Goal: Find contact information: Find contact information

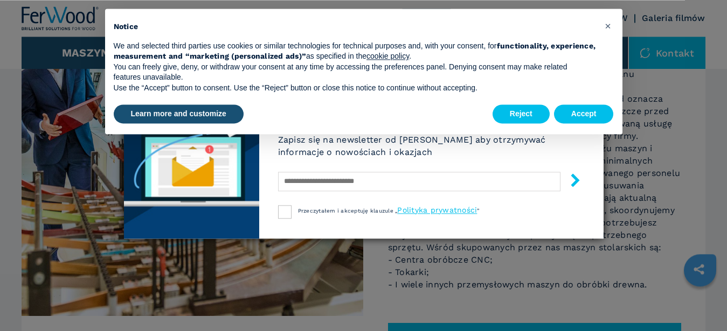
scroll to position [275, 0]
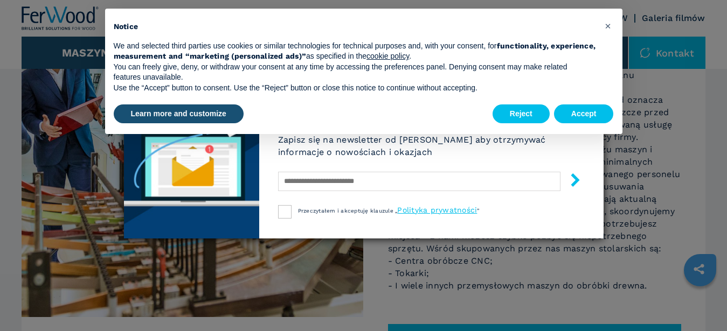
click at [116, 230] on div "Newsletter Nie przegap naszej specjalnej oferty Zapisz się na newsletter od [PE…" at bounding box center [363, 165] width 727 height 331
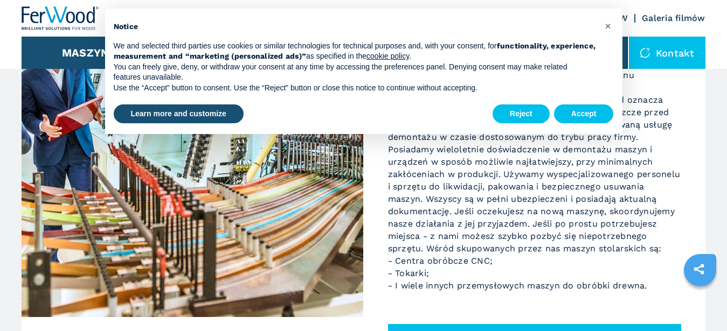
click at [116, 230] on img at bounding box center [193, 107] width 342 height 420
click at [607, 26] on span "×" at bounding box center [608, 25] width 6 height 13
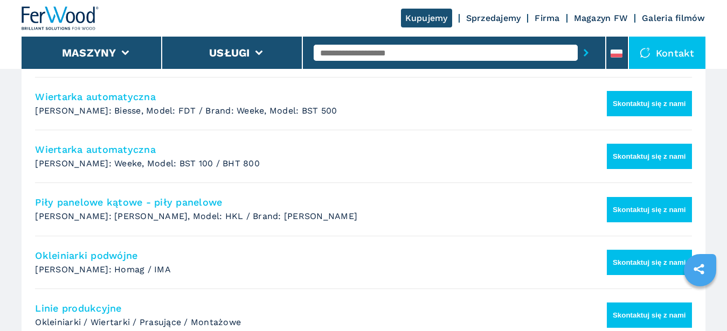
scroll to position [715, 0]
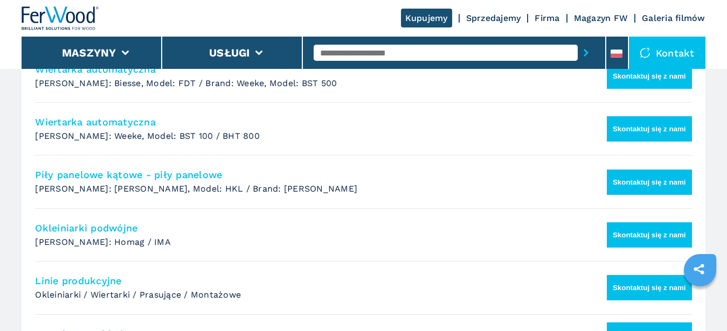
click at [688, 47] on div "Kontakt" at bounding box center [667, 53] width 77 height 32
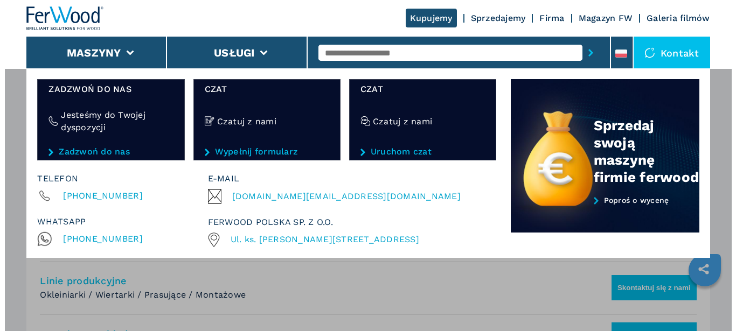
scroll to position [702, 0]
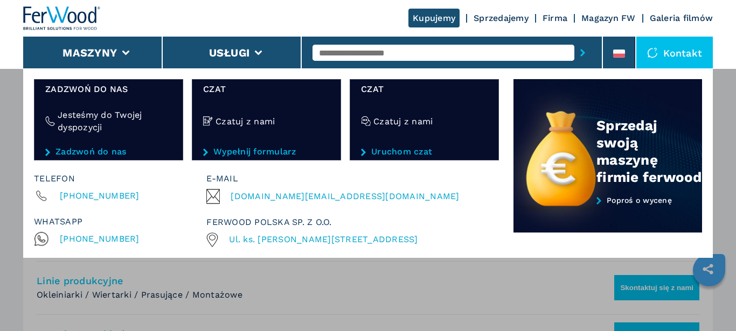
click at [689, 47] on div "Kontakt" at bounding box center [674, 53] width 77 height 32
click at [667, 43] on div "Kontakt" at bounding box center [674, 53] width 77 height 32
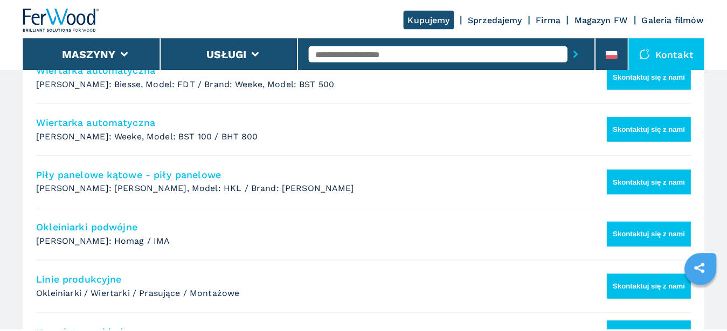
scroll to position [715, 0]
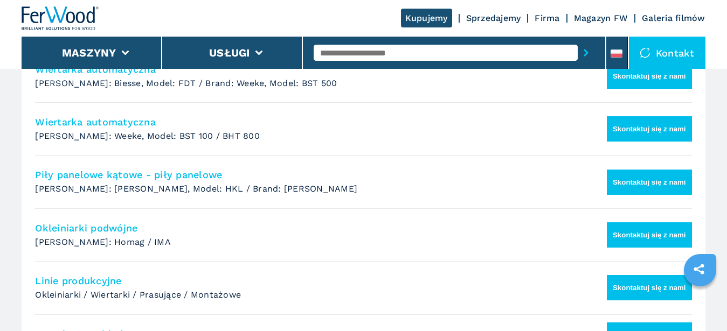
click at [667, 43] on div "Kontakt" at bounding box center [667, 53] width 77 height 32
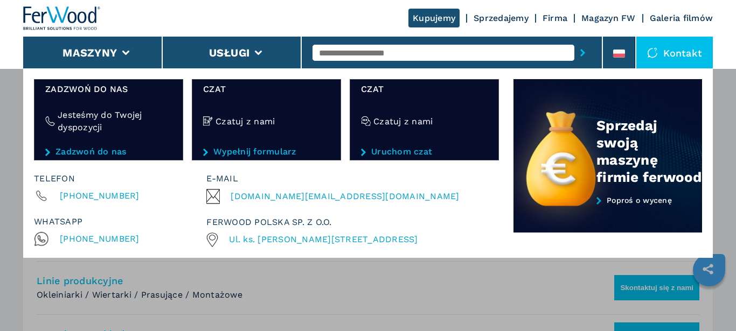
click at [672, 48] on div "Kontakt" at bounding box center [674, 53] width 77 height 32
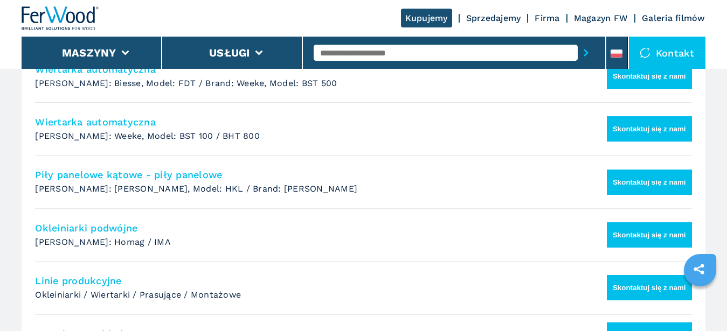
click at [672, 48] on div "Kontakt" at bounding box center [667, 53] width 77 height 32
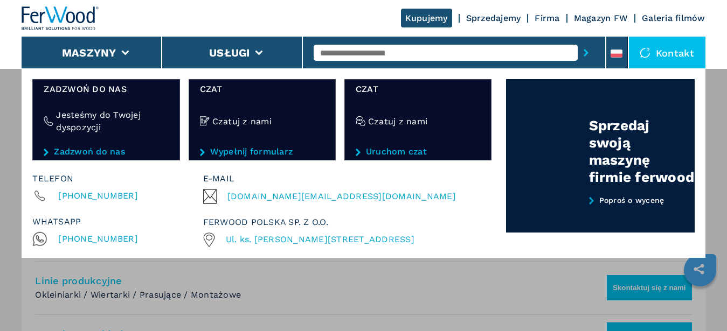
click at [672, 48] on div "Kontakt" at bounding box center [667, 53] width 77 height 32
